Goal: Navigation & Orientation: Find specific page/section

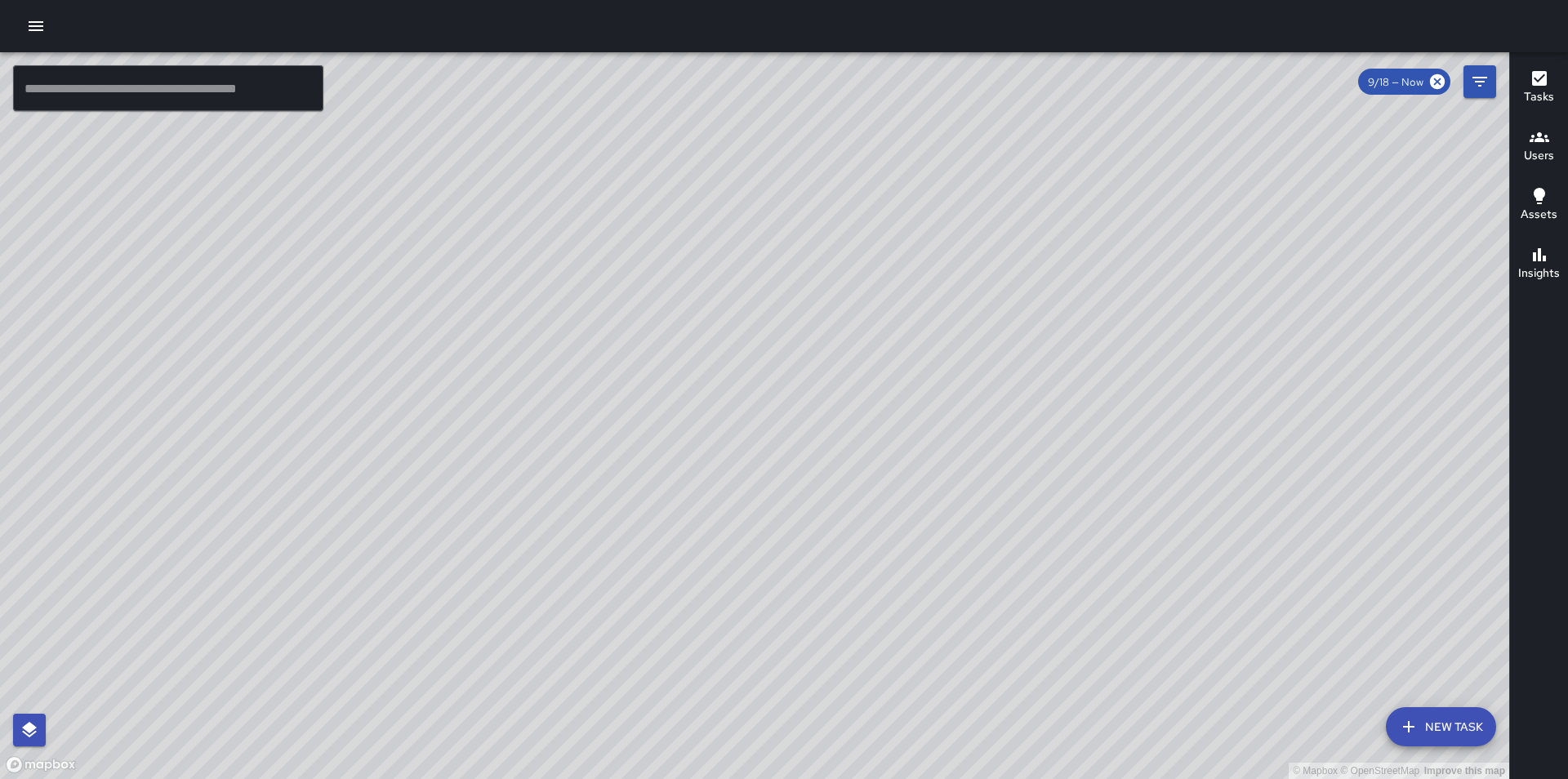
click at [36, 33] on icon "button" at bounding box center [36, 25] width 20 height 19
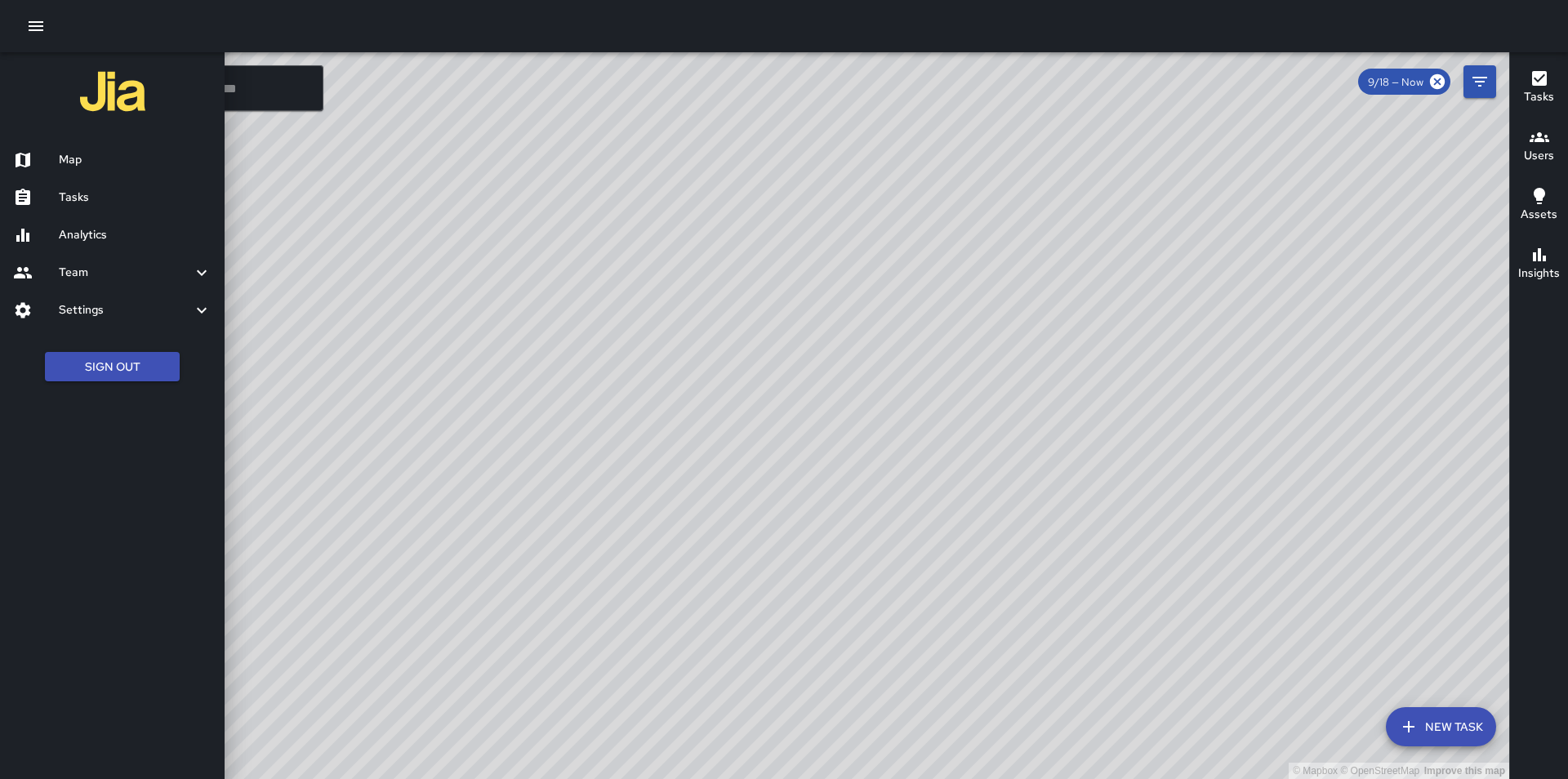
click at [108, 198] on h6 "Tasks" at bounding box center [135, 197] width 153 height 18
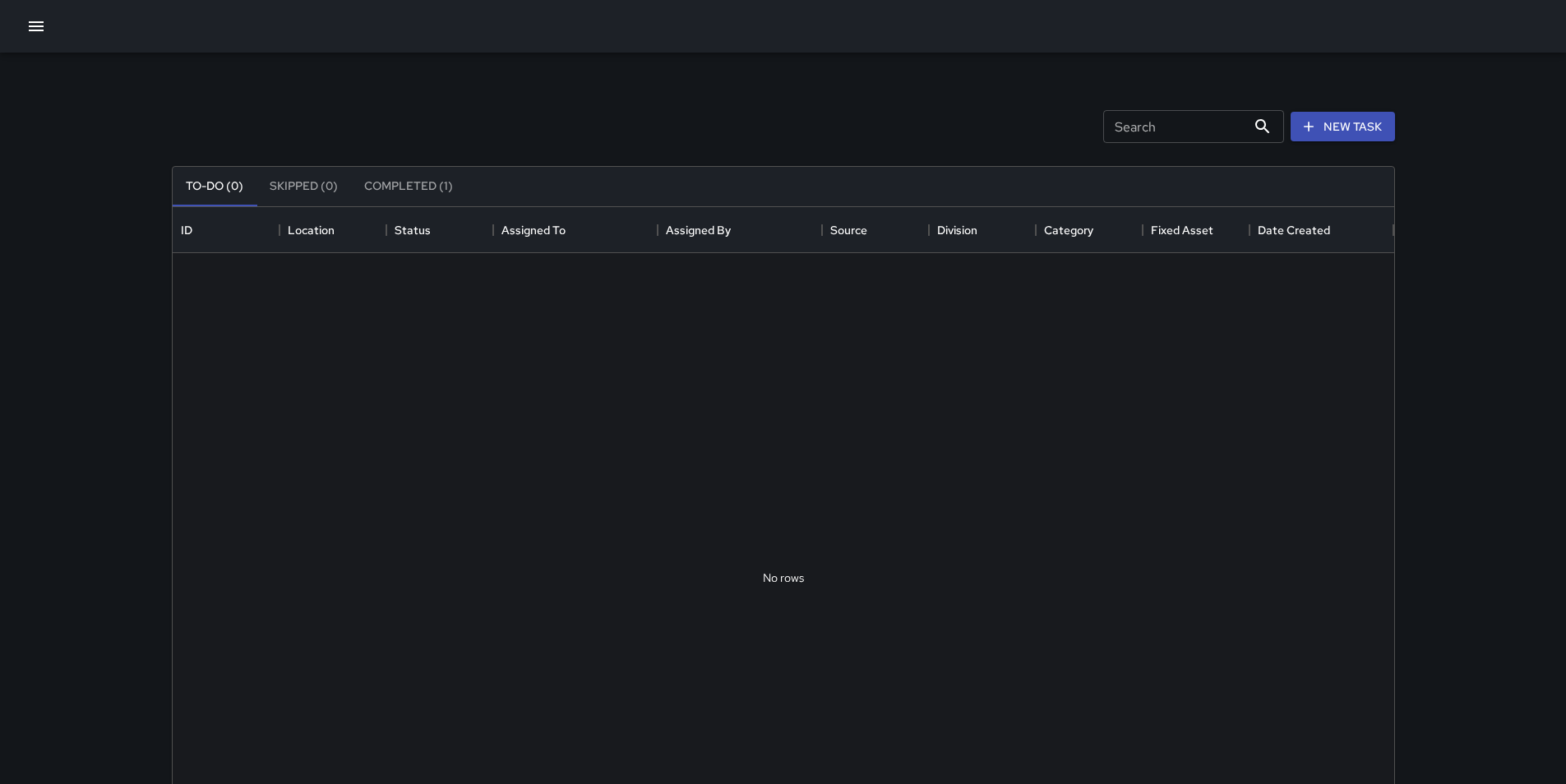
scroll to position [683, 1209]
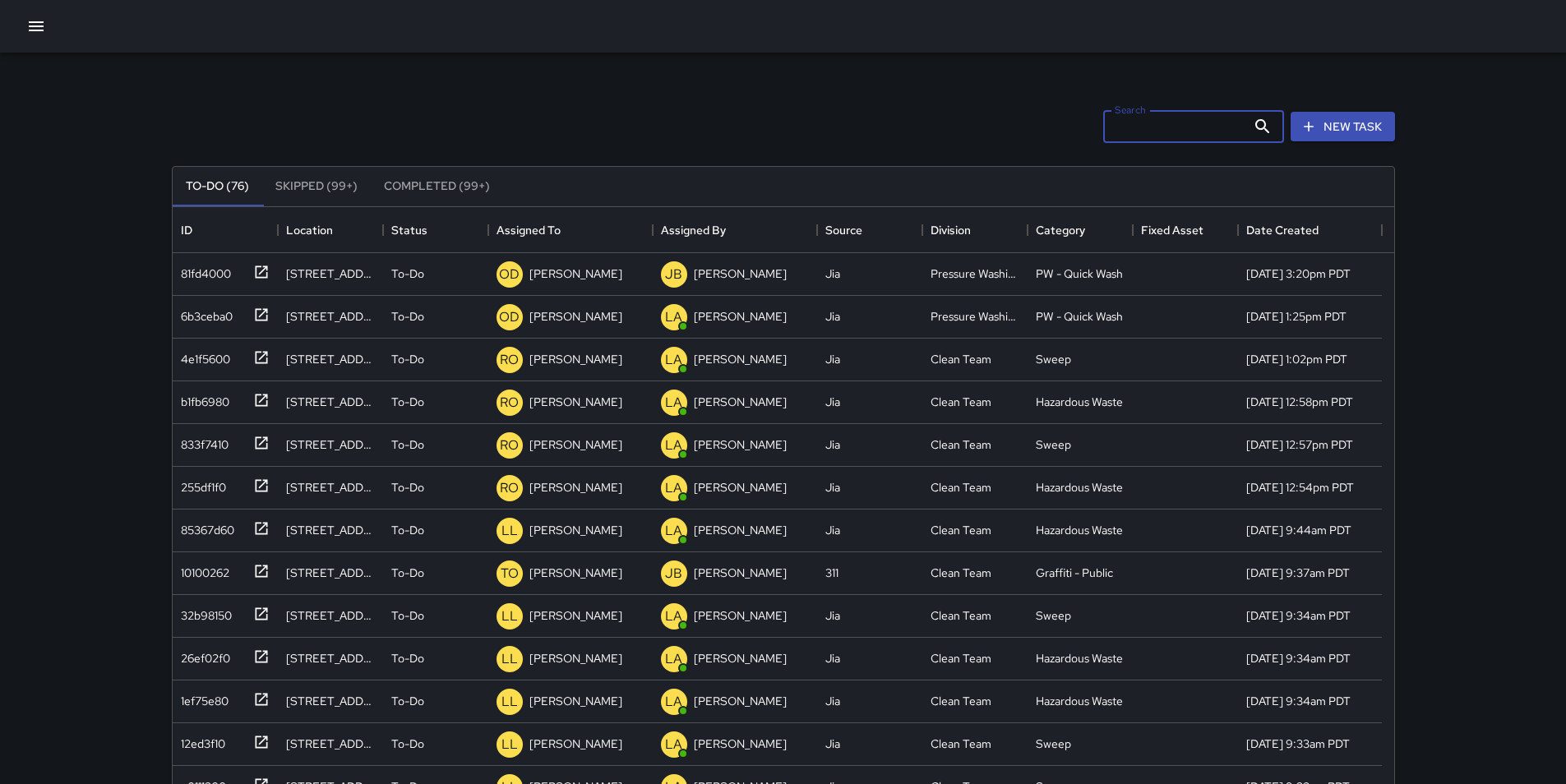
click at [1178, 125] on input "Search" at bounding box center [1174, 126] width 143 height 33
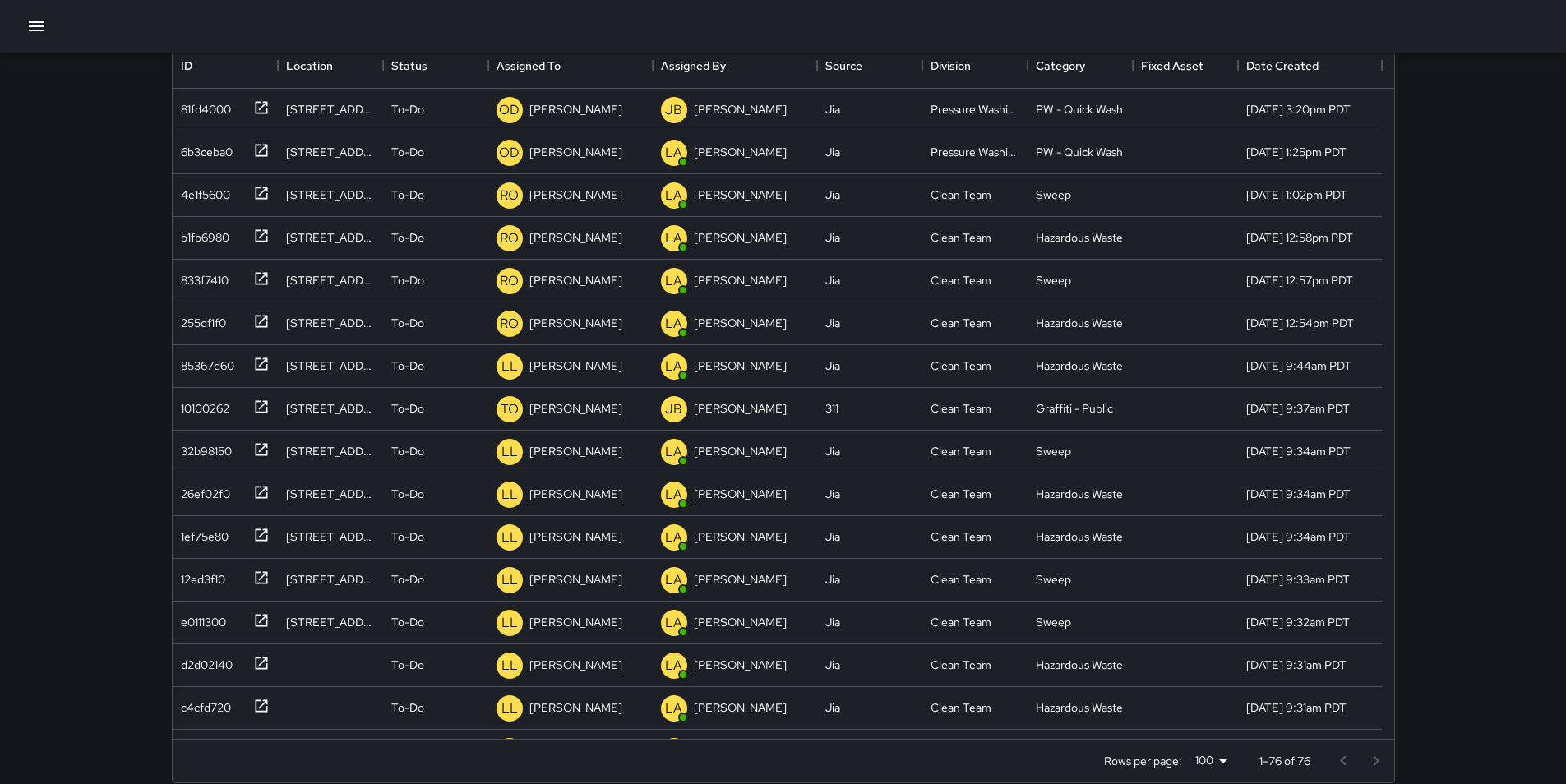
scroll to position [187, 0]
